Goal: Check status

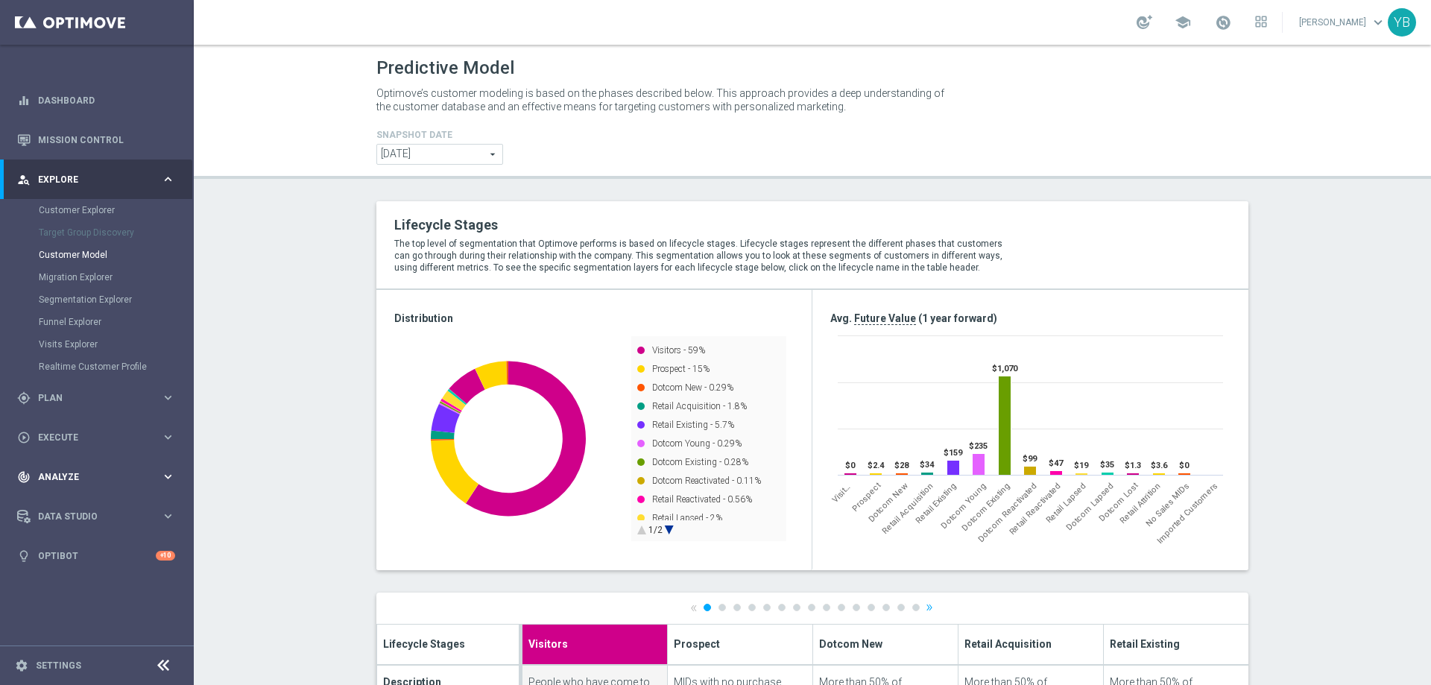
click at [169, 478] on icon "keyboard_arrow_right" at bounding box center [168, 476] width 14 height 14
click at [173, 443] on icon "keyboard_arrow_right" at bounding box center [168, 441] width 14 height 14
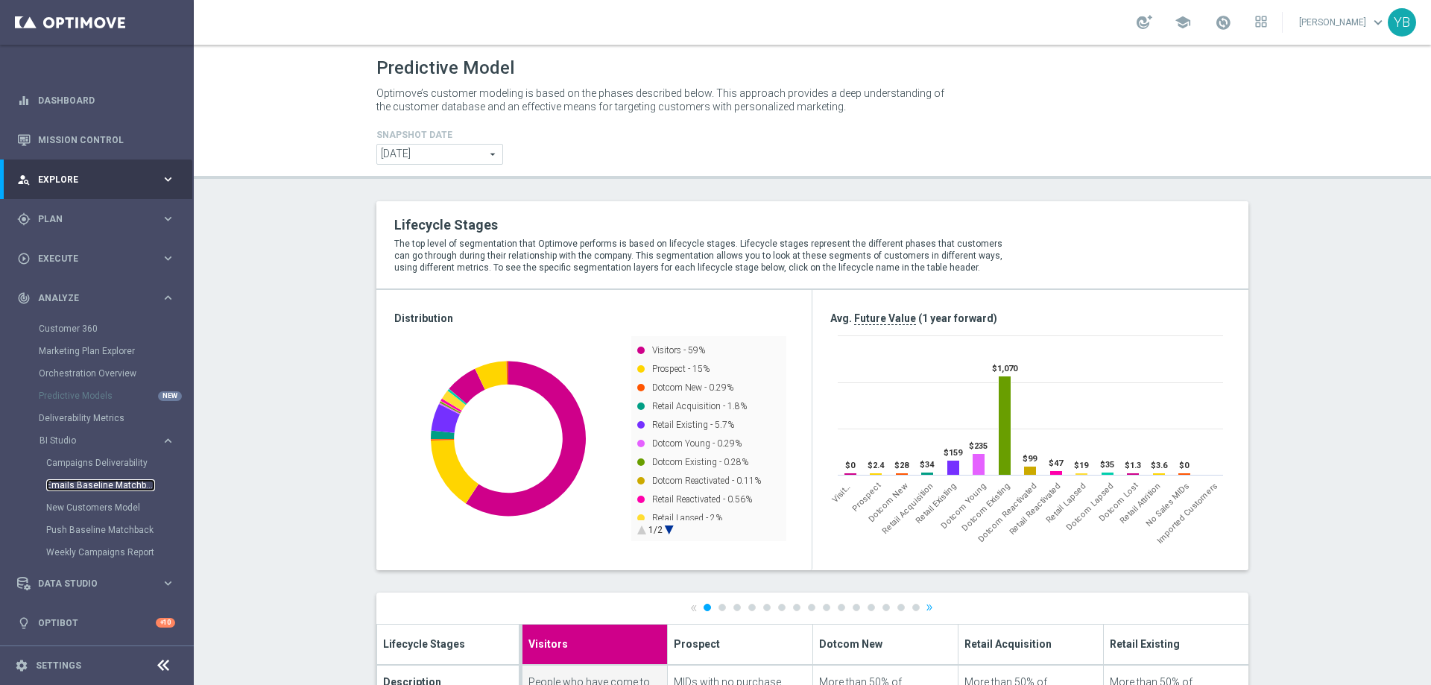
click at [81, 480] on link "Emails Baseline Matchback" at bounding box center [100, 485] width 109 height 12
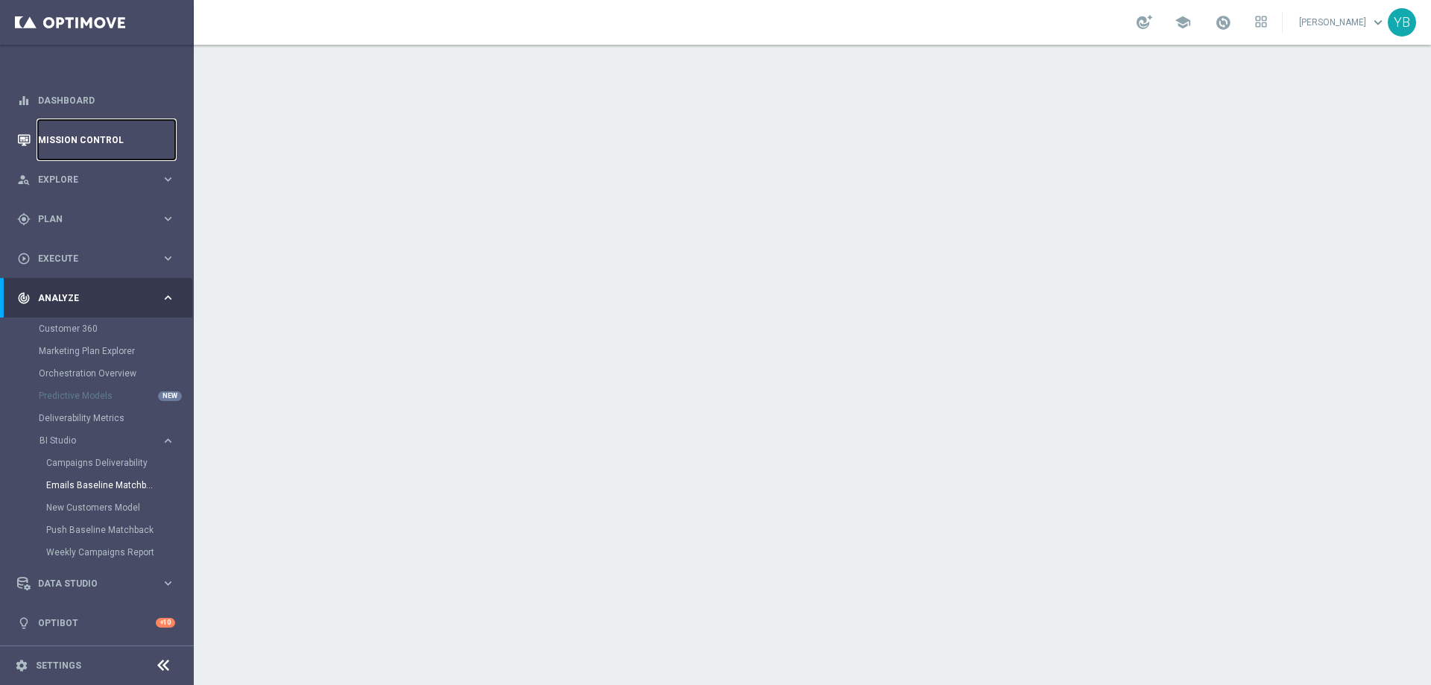
click at [89, 136] on link "Mission Control" at bounding box center [106, 139] width 137 height 39
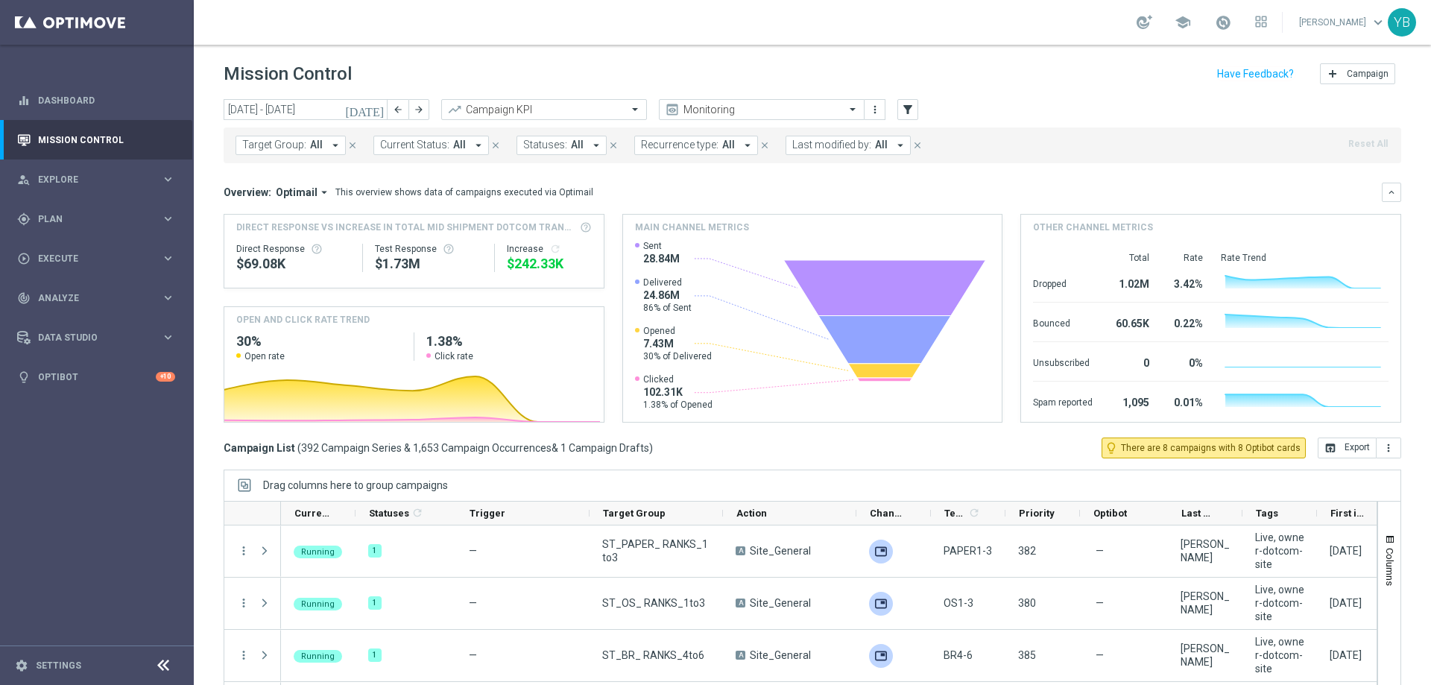
click at [375, 111] on icon "[DATE]" at bounding box center [365, 109] width 40 height 13
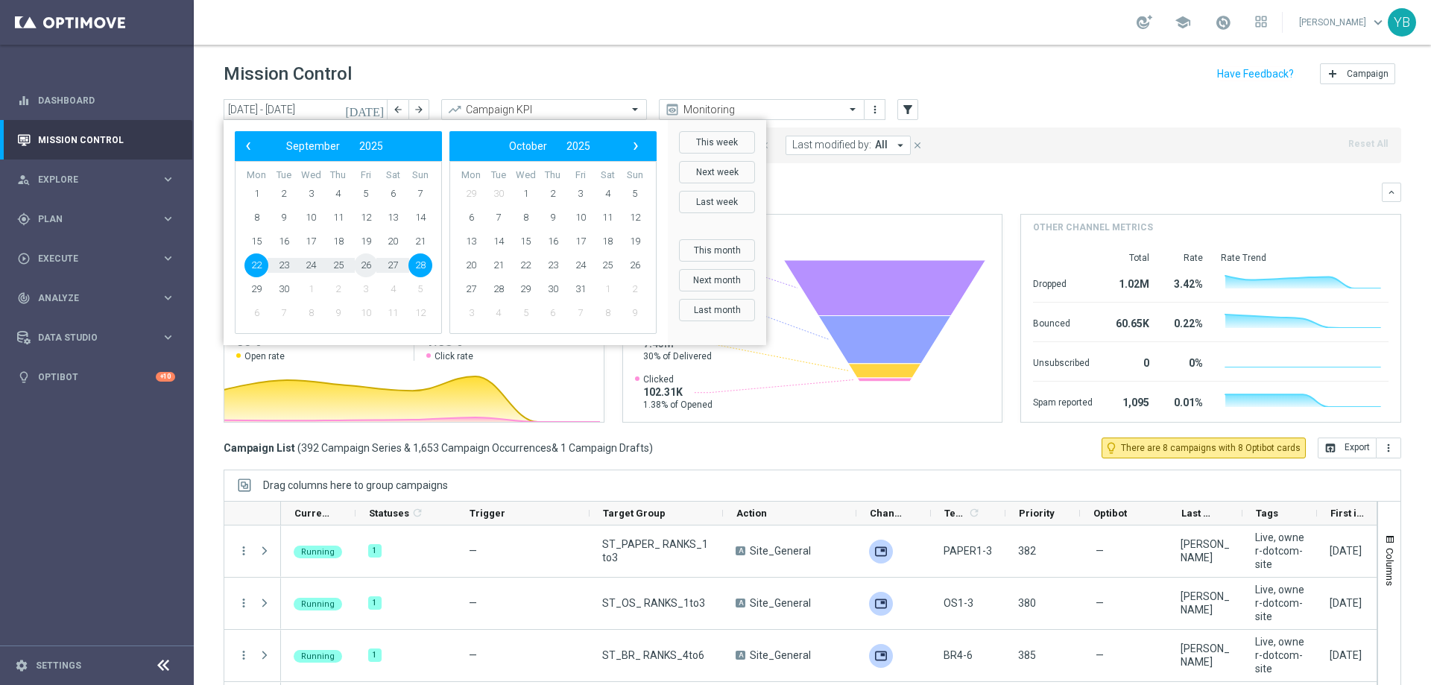
click at [362, 262] on span "26" at bounding box center [366, 265] width 24 height 24
type input "[DATE] - [DATE]"
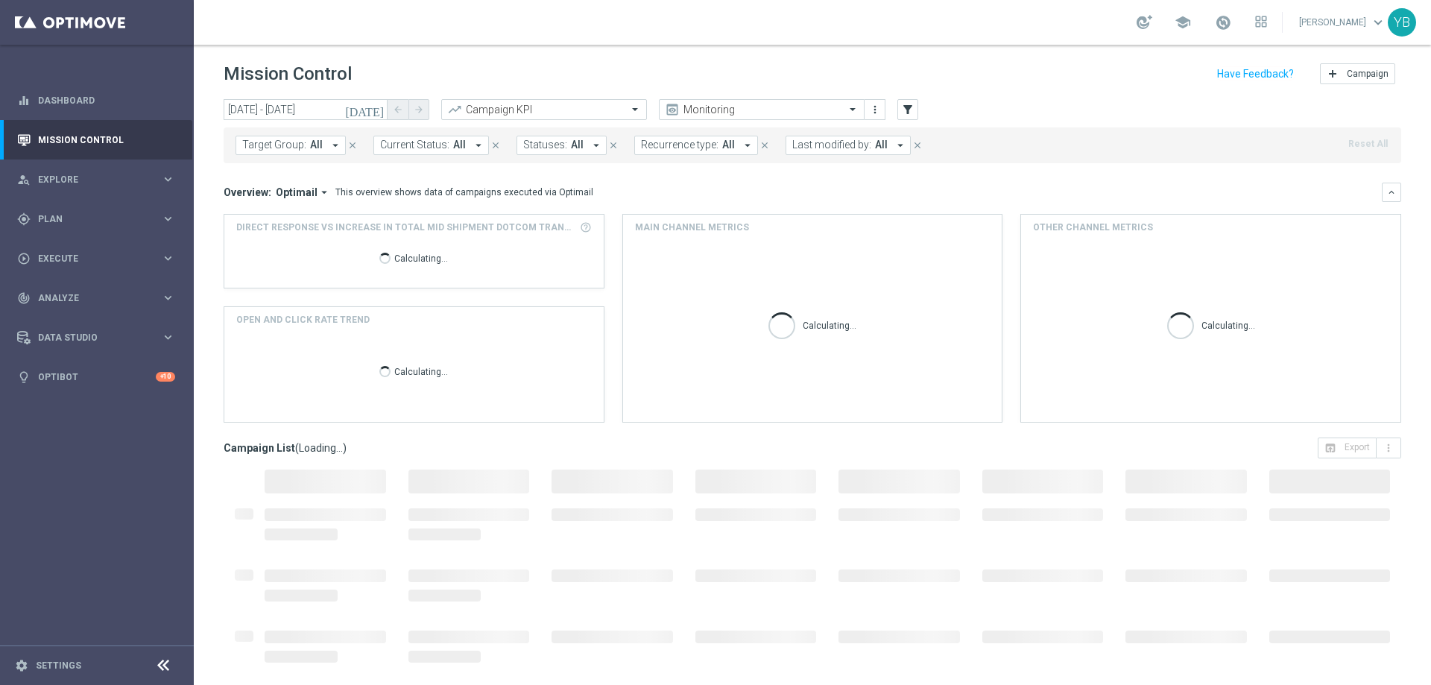
click at [317, 191] on icon "arrow_drop_down" at bounding box center [323, 192] width 13 height 13
click at [285, 216] on div "Analysis" at bounding box center [289, 215] width 89 height 21
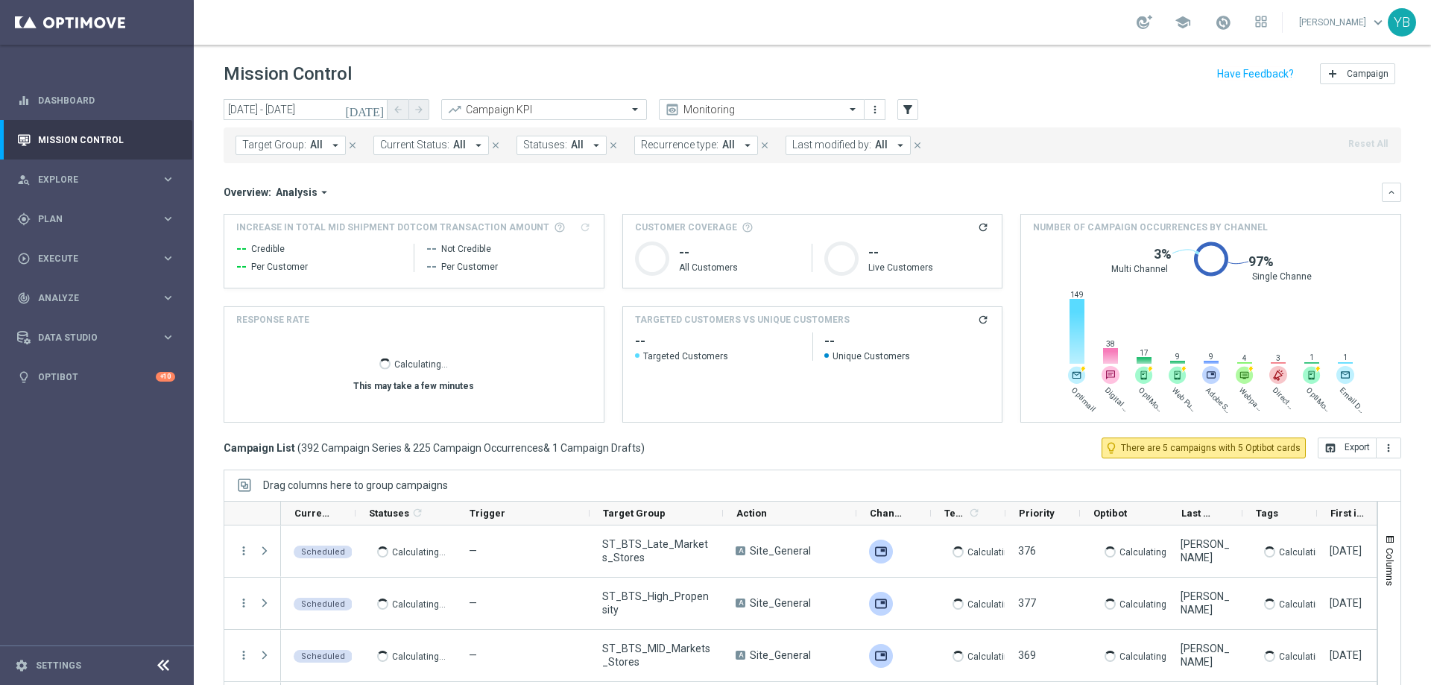
click at [977, 320] on icon "refresh" at bounding box center [983, 320] width 12 height 12
